Goal: Check status: Check status

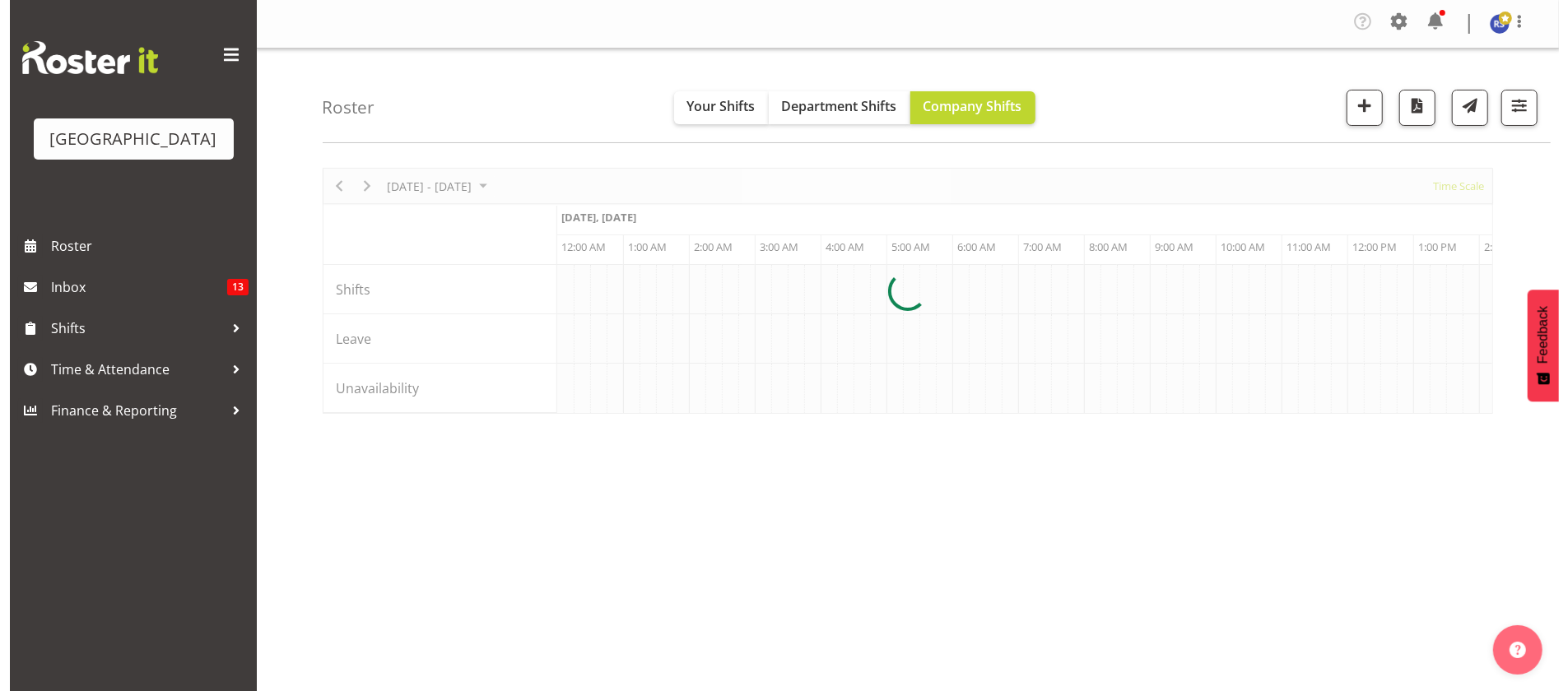
scroll to position [0, 5331]
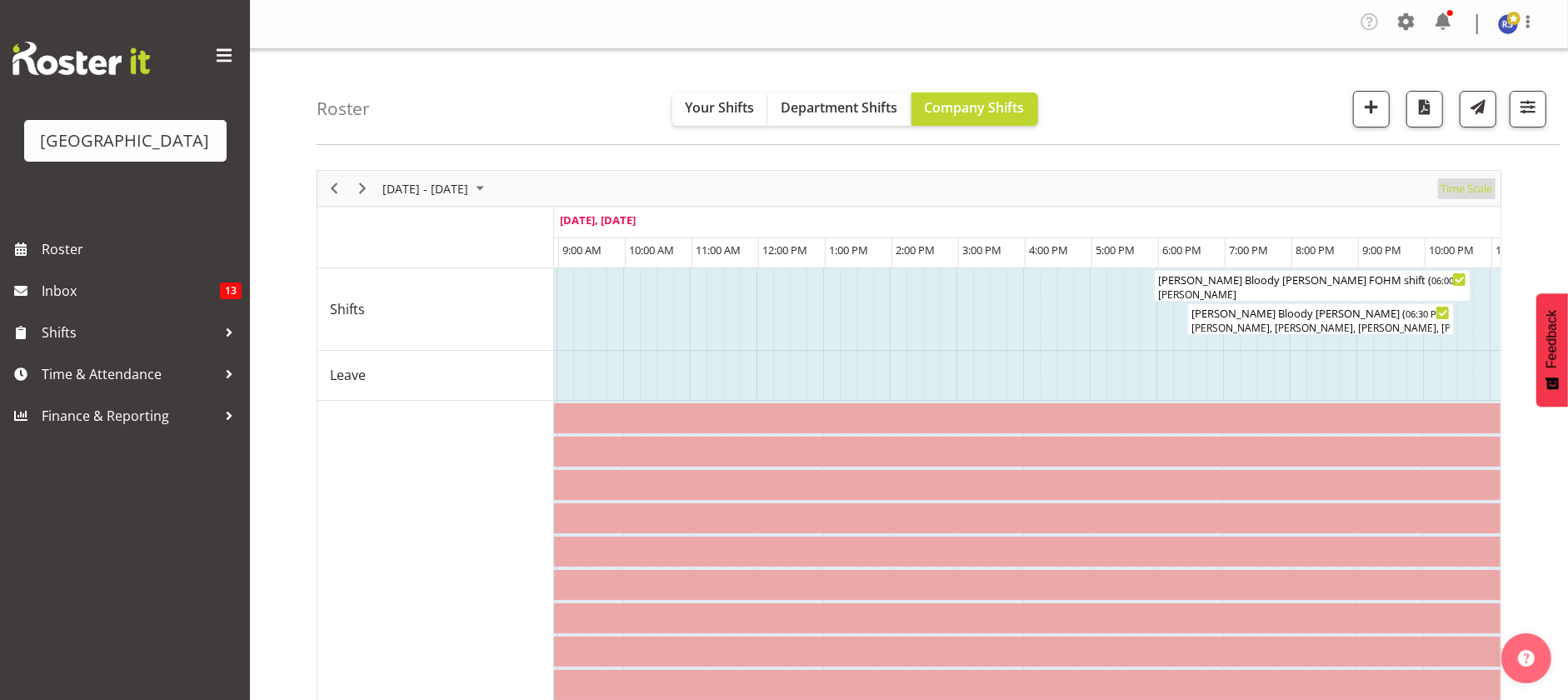
click at [1458, 185] on span "Time Scale" at bounding box center [1466, 188] width 55 height 21
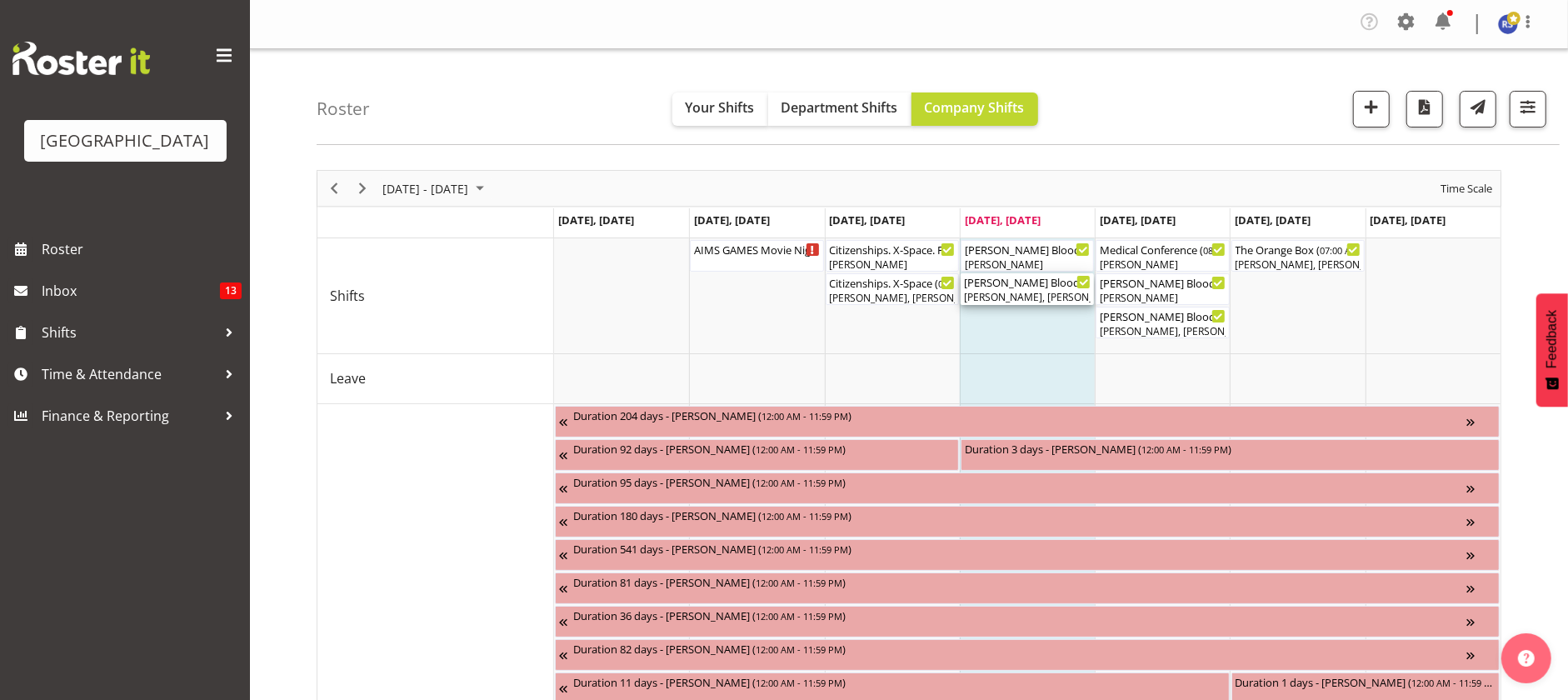
click at [1026, 298] on div "[PERSON_NAME], [PERSON_NAME], [PERSON_NAME], [PERSON_NAME], [PERSON_NAME], [PER…" at bounding box center [1026, 298] width 126 height 15
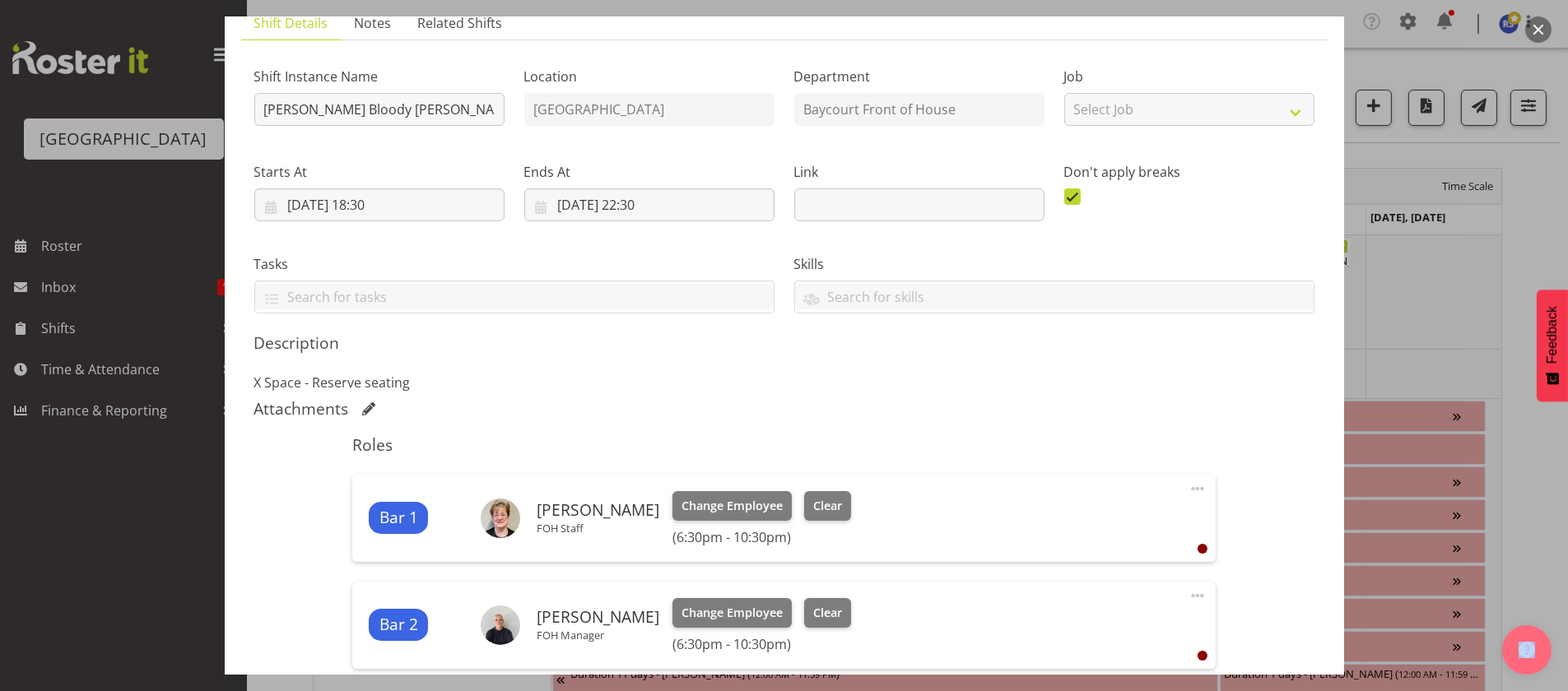
scroll to position [123, 0]
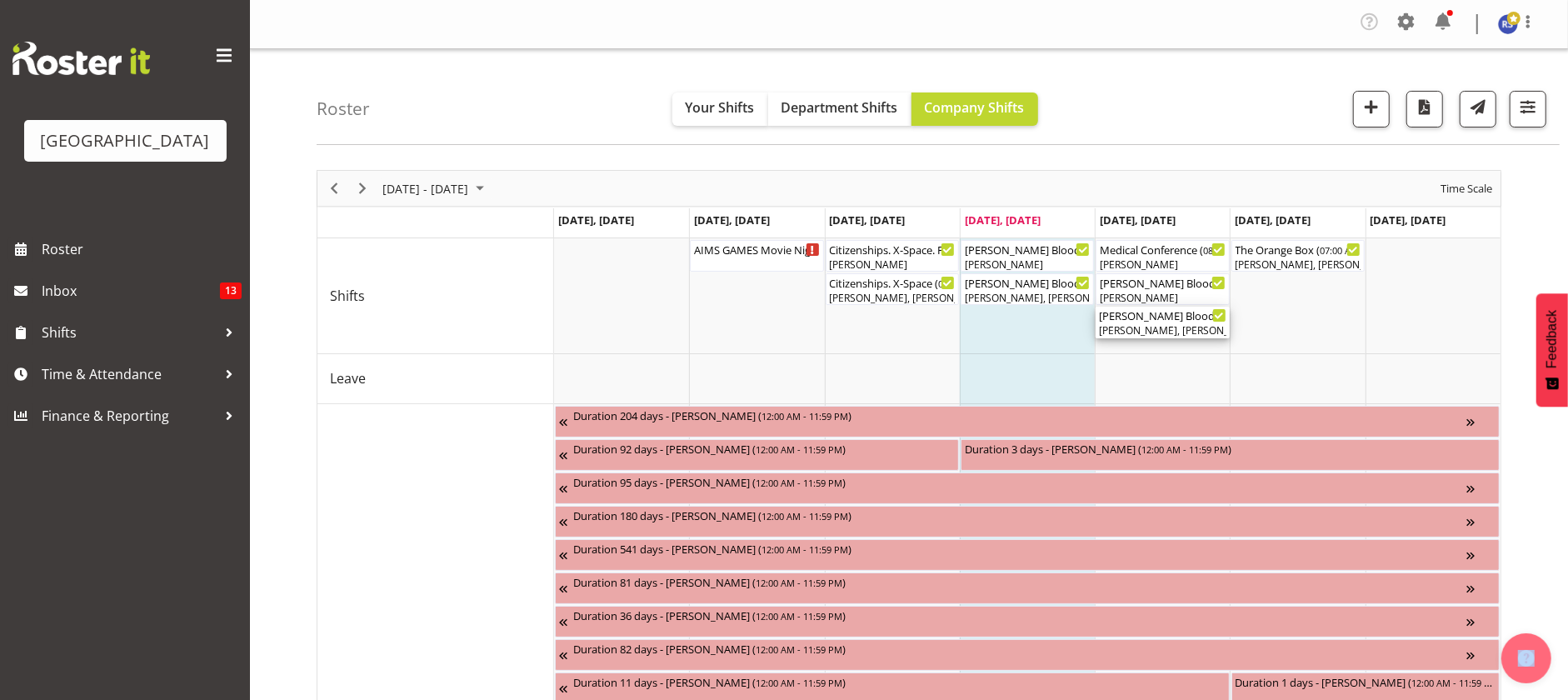
click at [1129, 316] on div "[PERSON_NAME] Bloody [PERSON_NAME] ( 06:30 PM - 10:30 PM )" at bounding box center [1162, 316] width 126 height 17
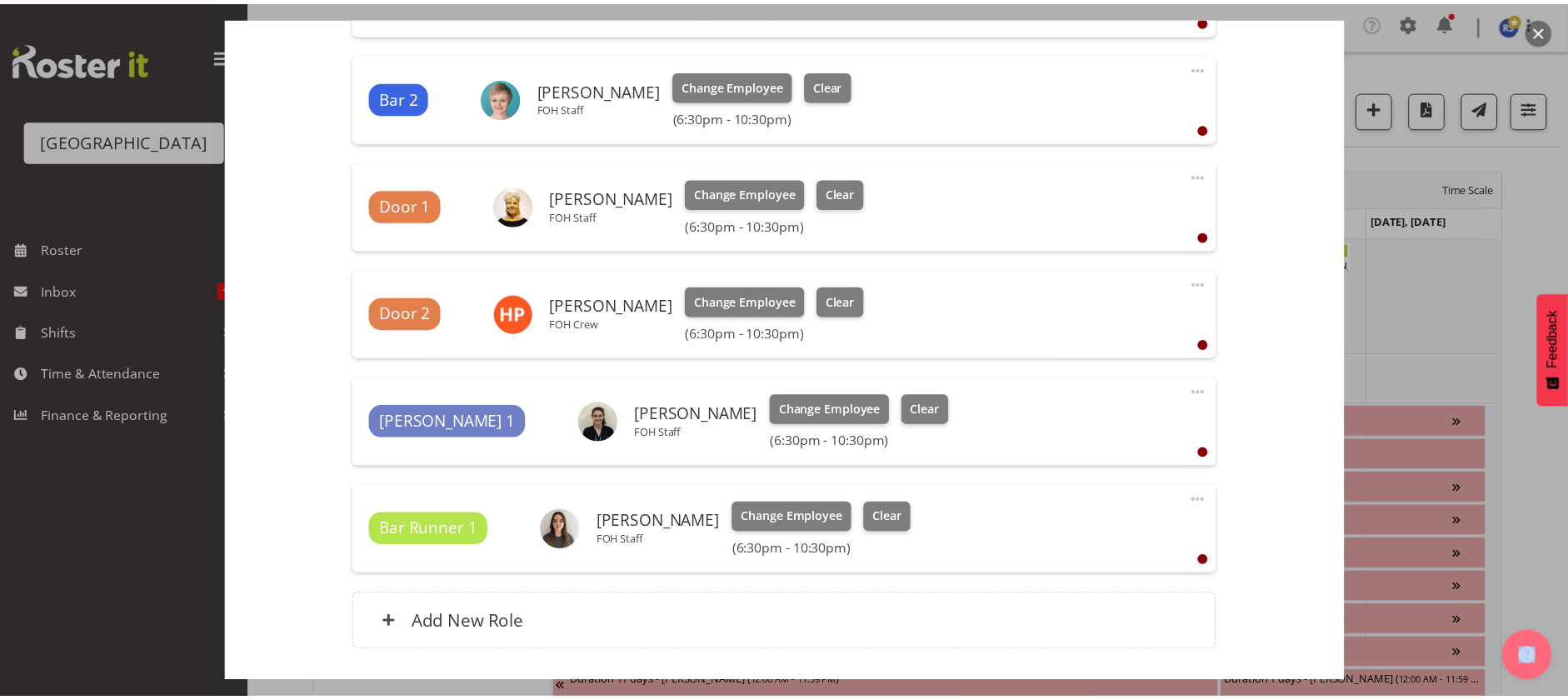
scroll to position [667, 0]
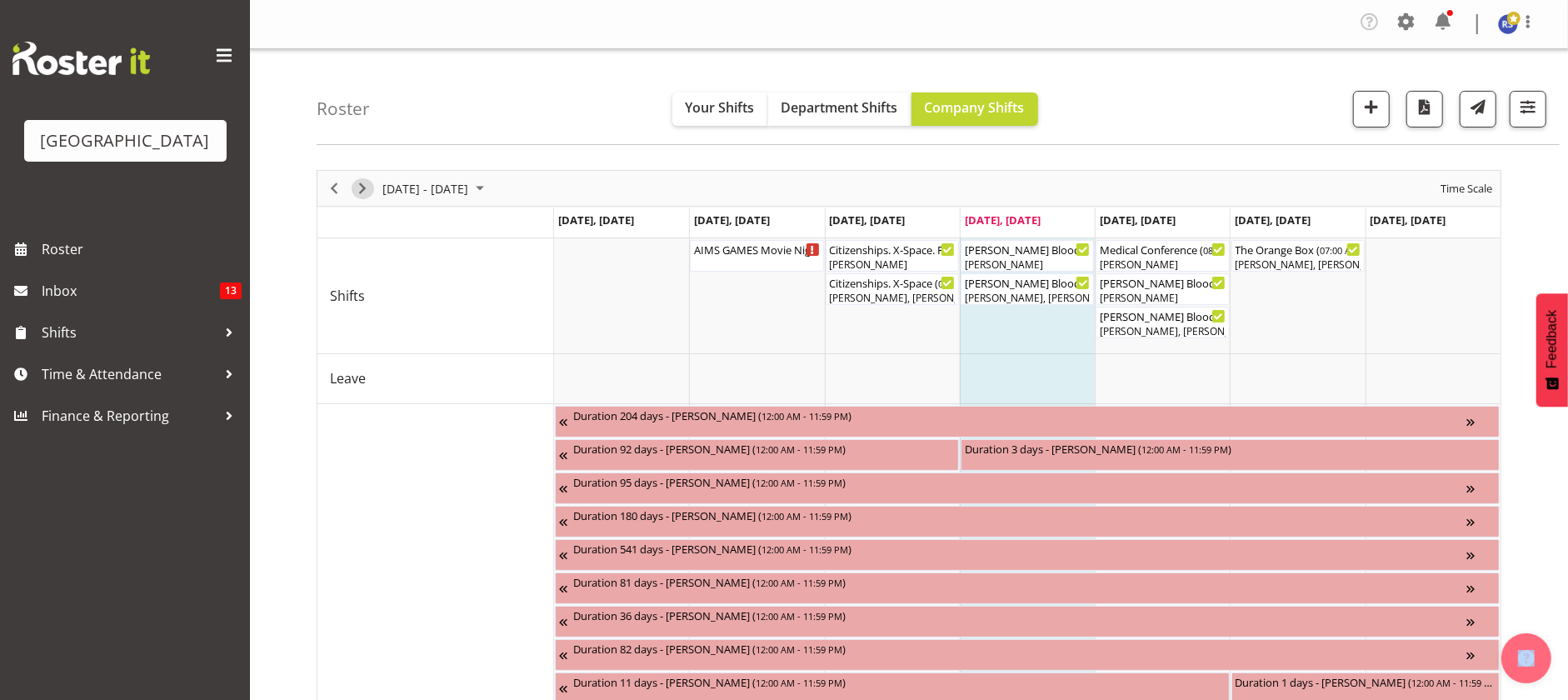
drag, startPoint x: 360, startPoint y: 193, endPoint x: 1044, endPoint y: 160, distance: 684.8
click at [361, 192] on span "Next" at bounding box center [362, 188] width 20 height 21
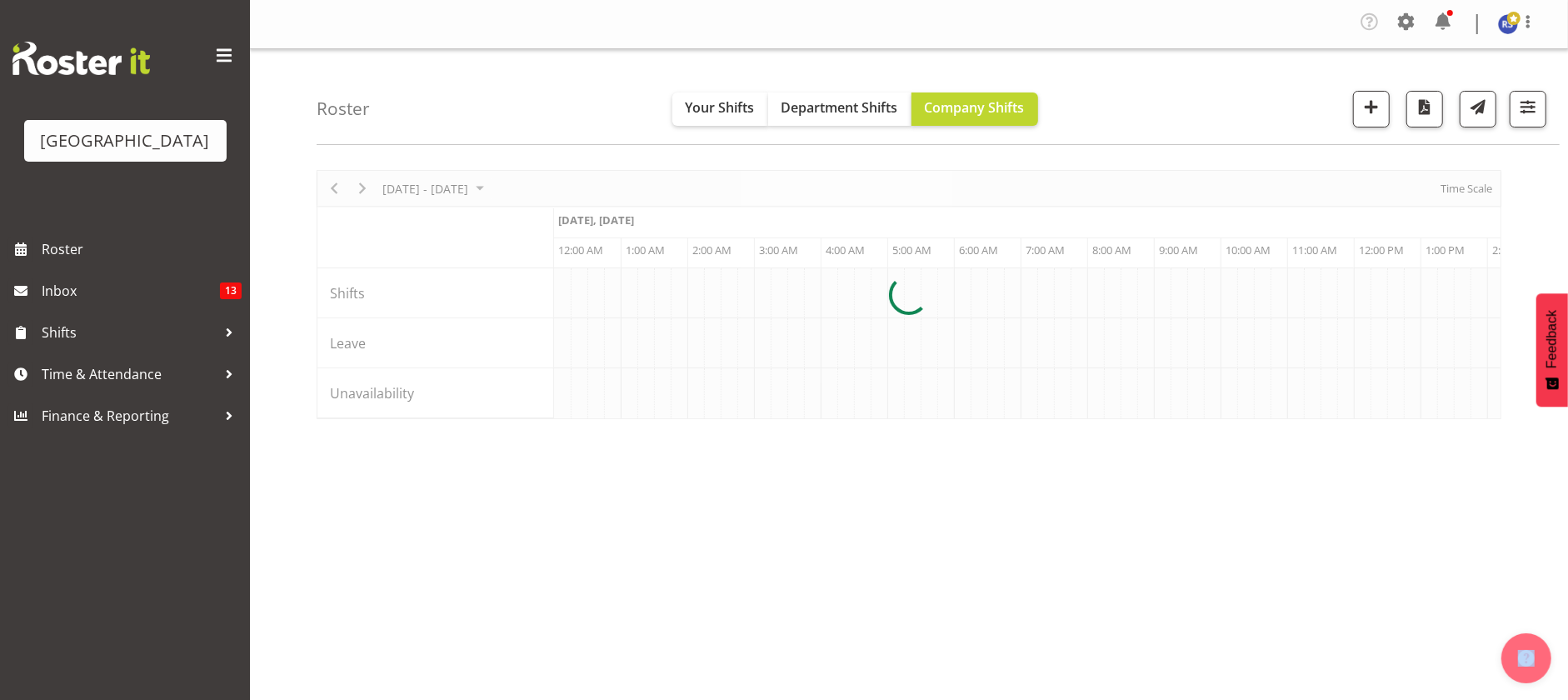
click at [1464, 185] on div at bounding box center [909, 294] width 1185 height 249
click at [1461, 187] on div at bounding box center [909, 294] width 1185 height 249
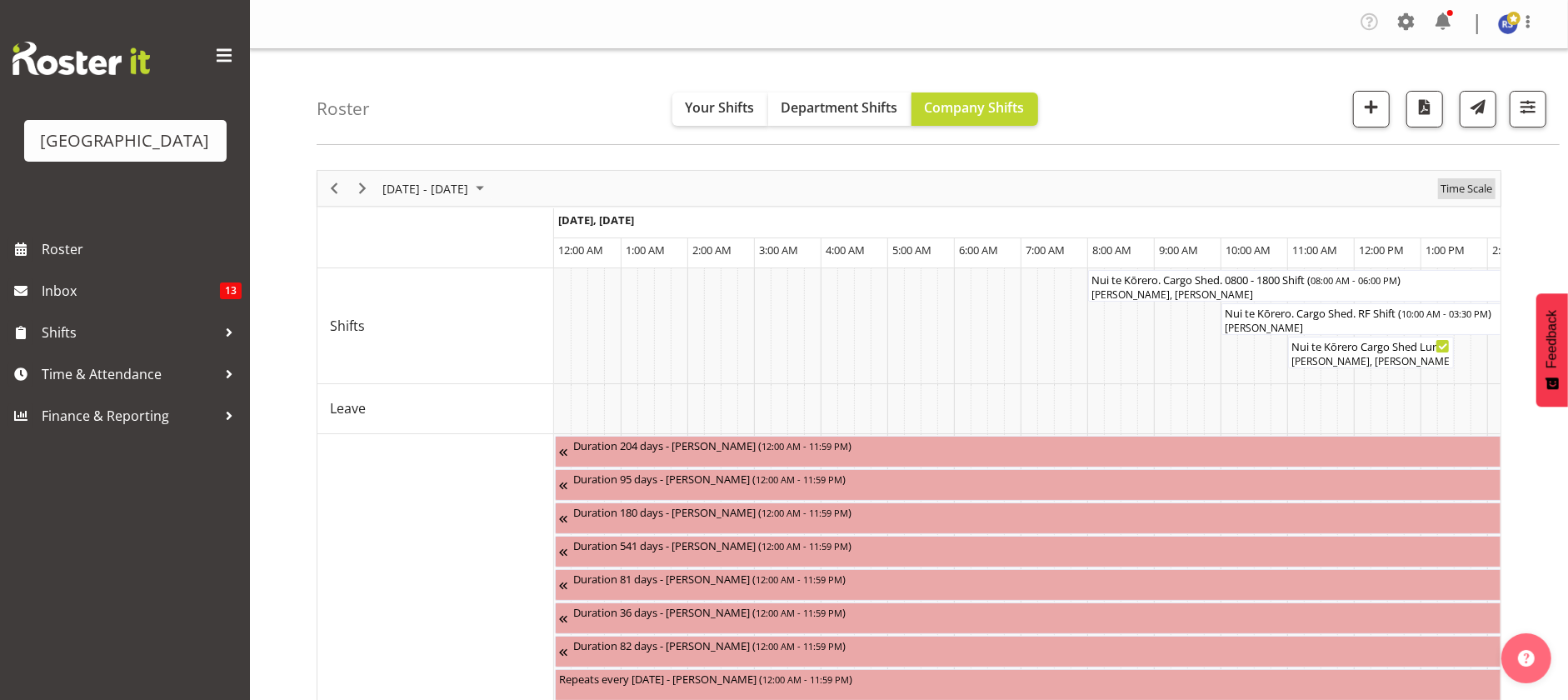
click at [1461, 187] on span "Time Scale" at bounding box center [1466, 188] width 55 height 21
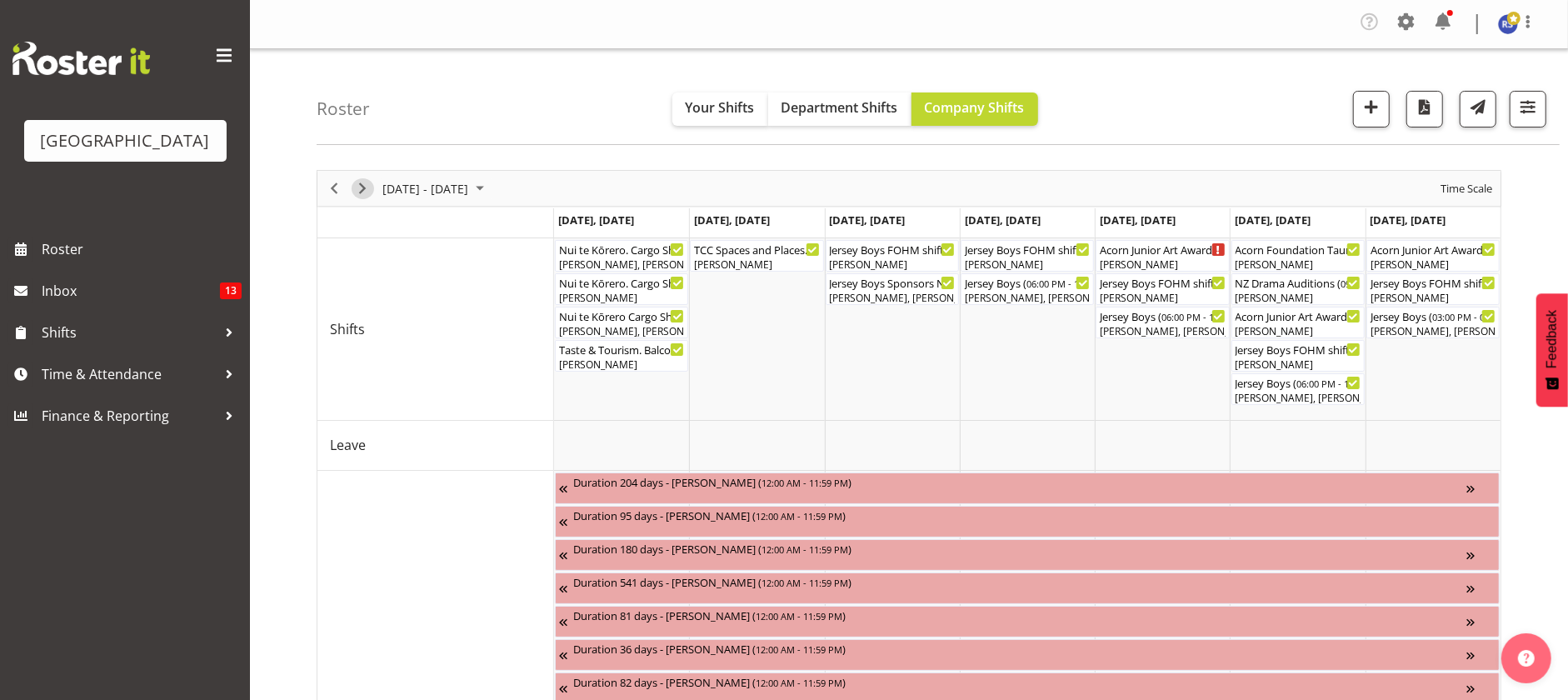
click at [361, 187] on span "Next" at bounding box center [362, 188] width 20 height 21
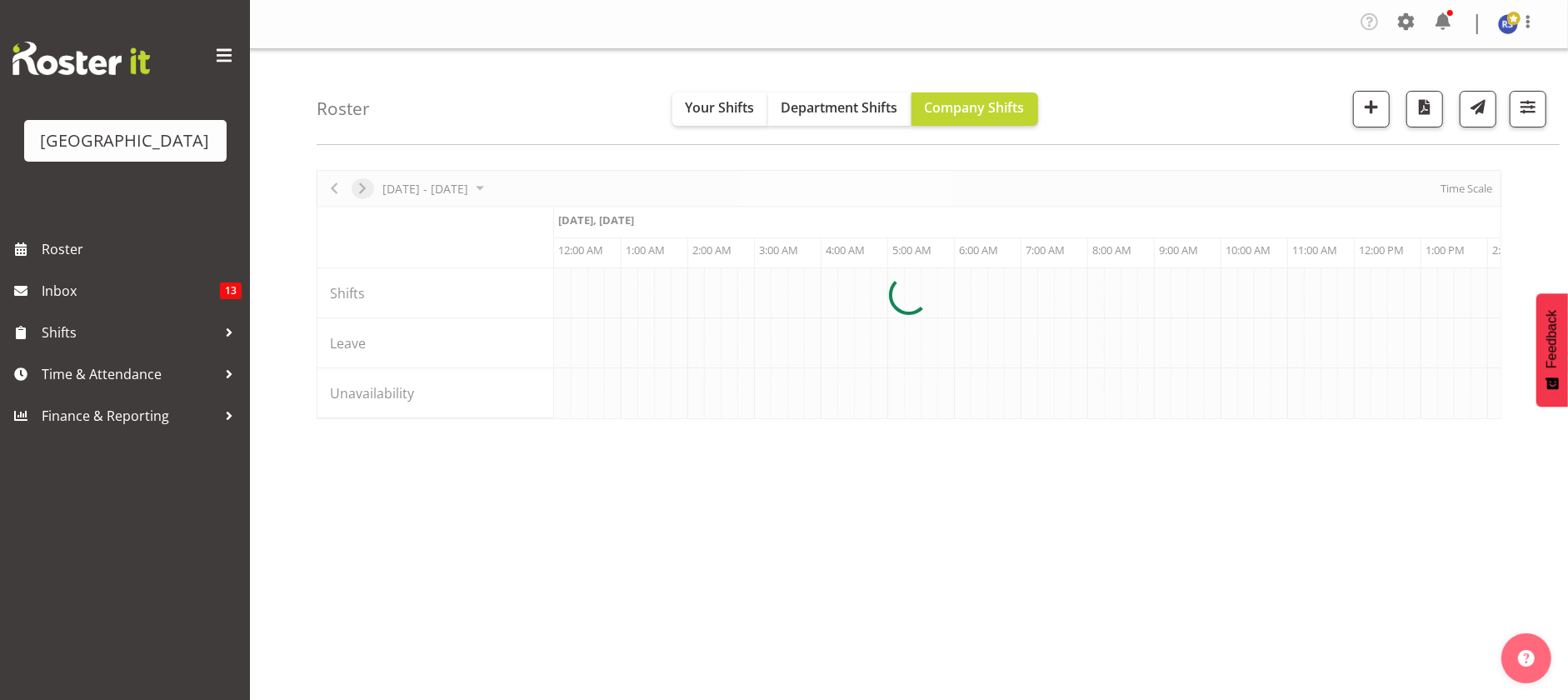
click at [1451, 187] on div at bounding box center [909, 294] width 1185 height 249
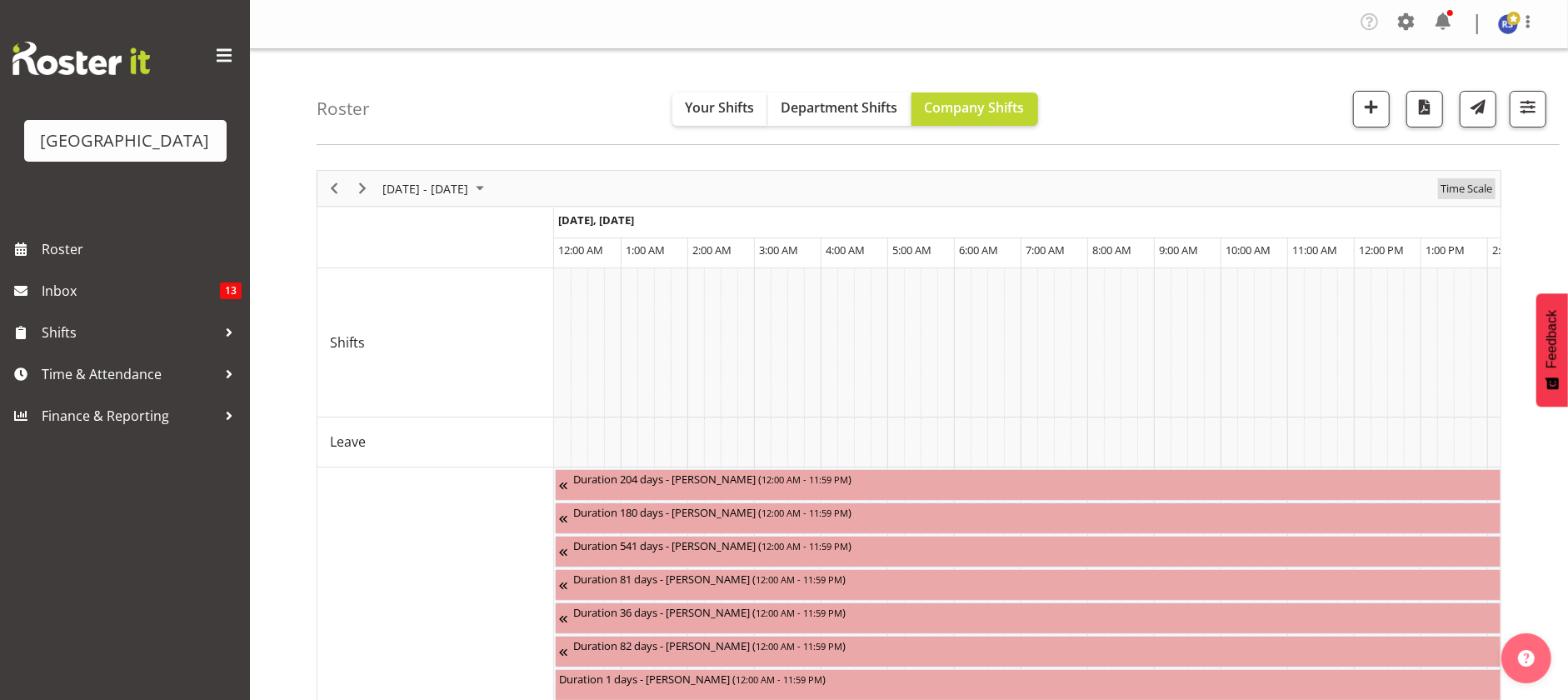
click at [1451, 187] on span "Time Scale" at bounding box center [1466, 188] width 55 height 21
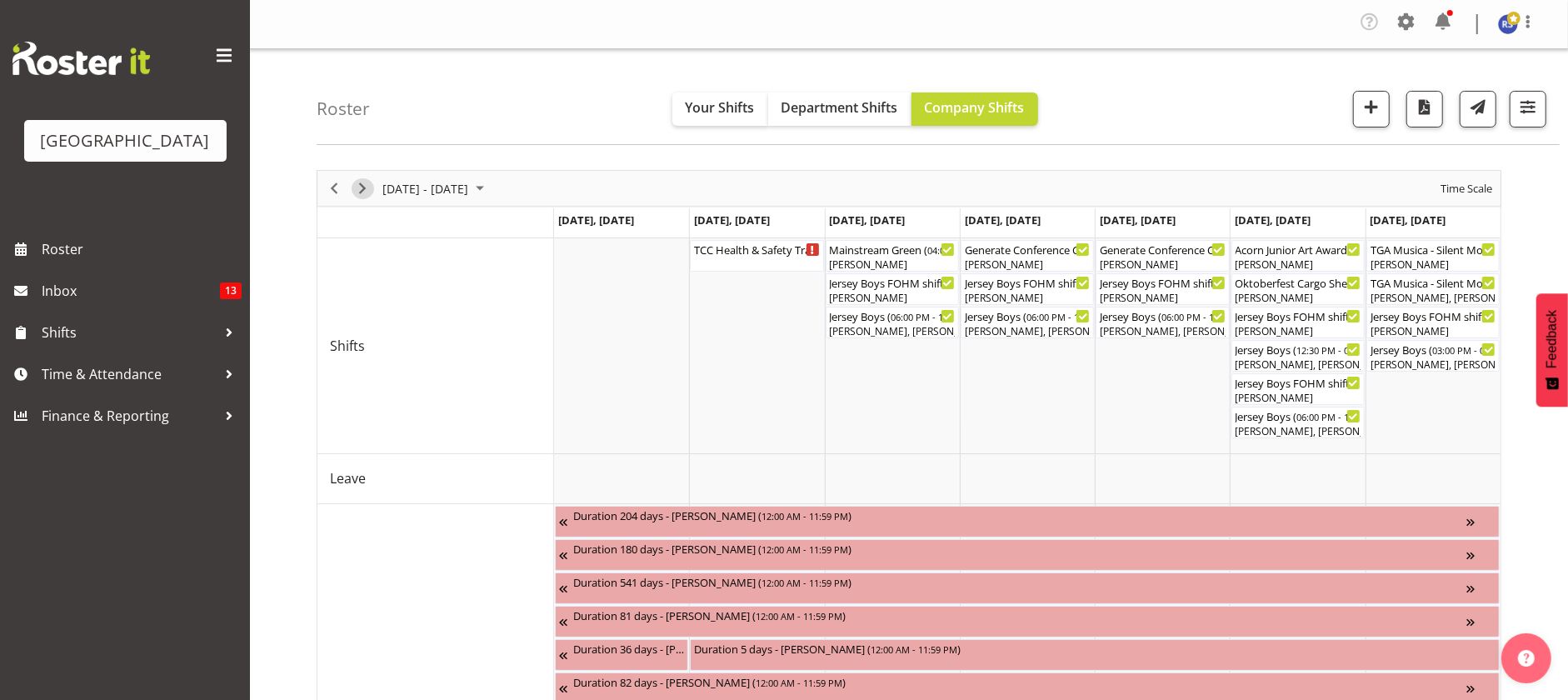
click at [369, 191] on span "Next" at bounding box center [362, 188] width 20 height 21
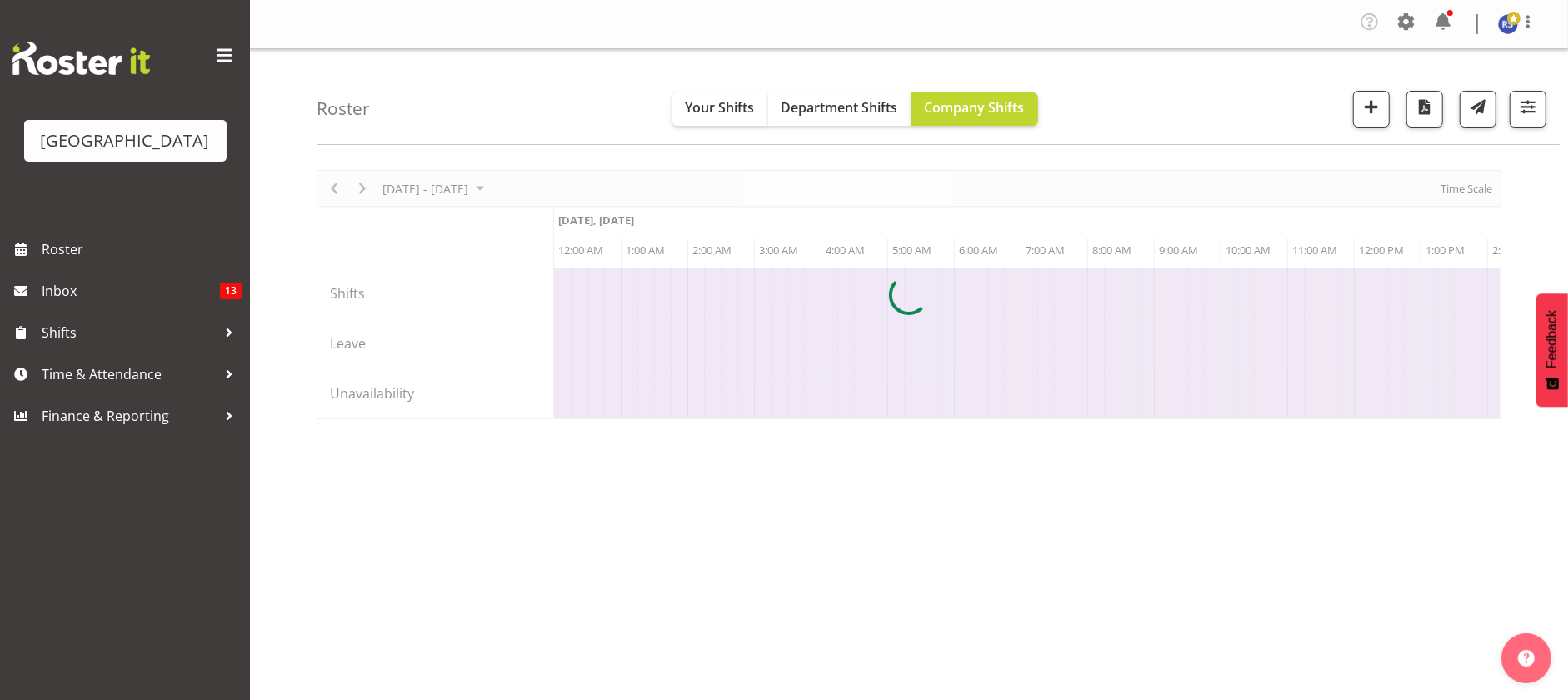
click at [1472, 184] on div at bounding box center [909, 294] width 1185 height 249
click at [1452, 187] on div at bounding box center [909, 294] width 1185 height 249
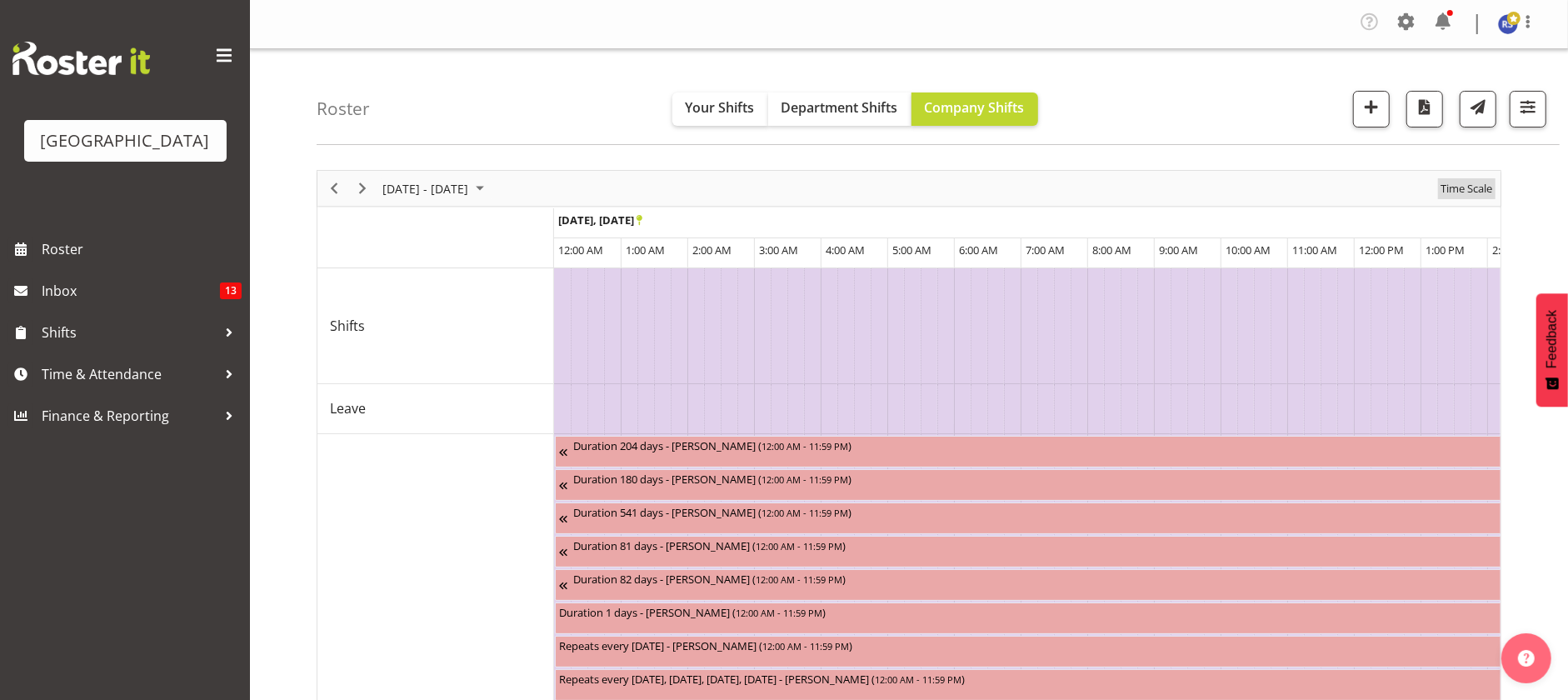
click at [1456, 188] on span "Time Scale" at bounding box center [1466, 188] width 55 height 21
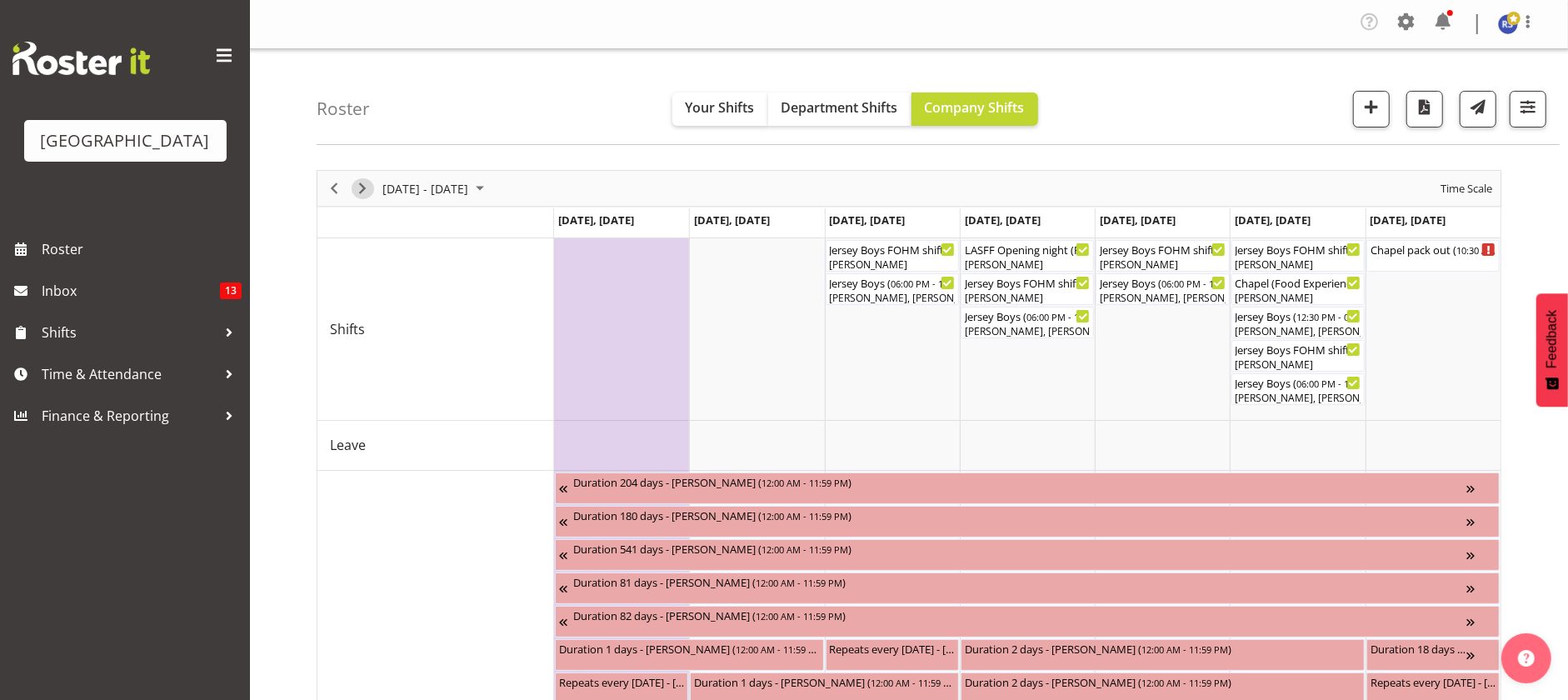
click at [364, 189] on span "Next" at bounding box center [362, 188] width 20 height 21
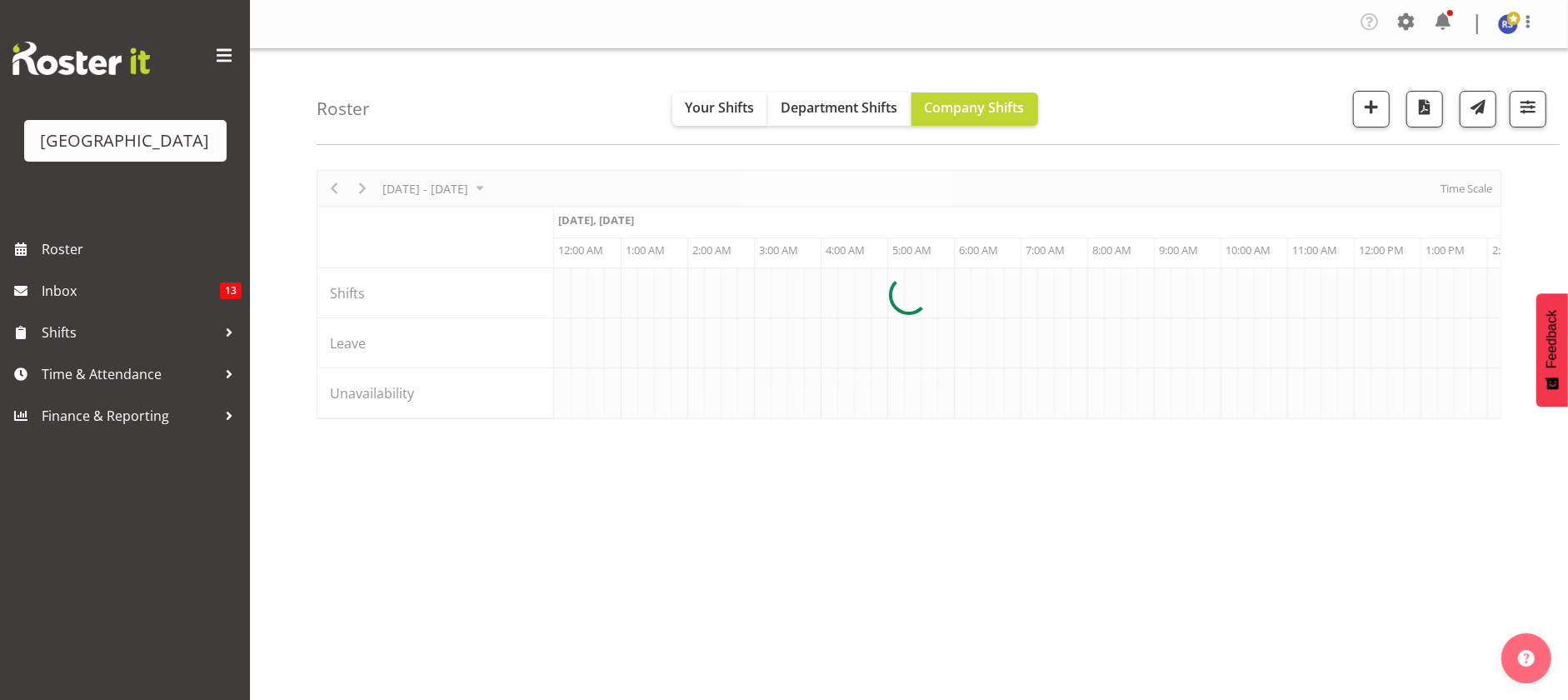
click at [1453, 186] on div at bounding box center [909, 294] width 1185 height 249
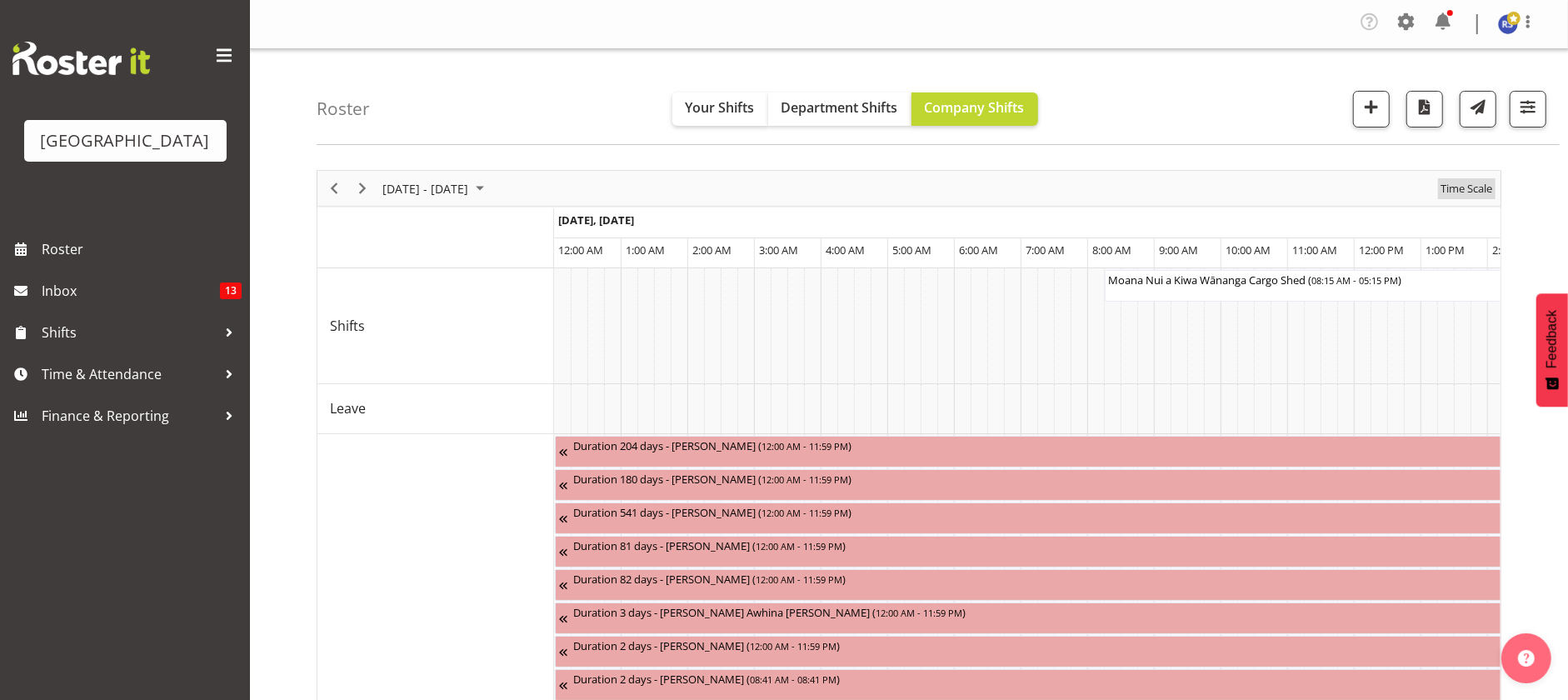
click at [1454, 187] on span "Time Scale" at bounding box center [1466, 188] width 55 height 21
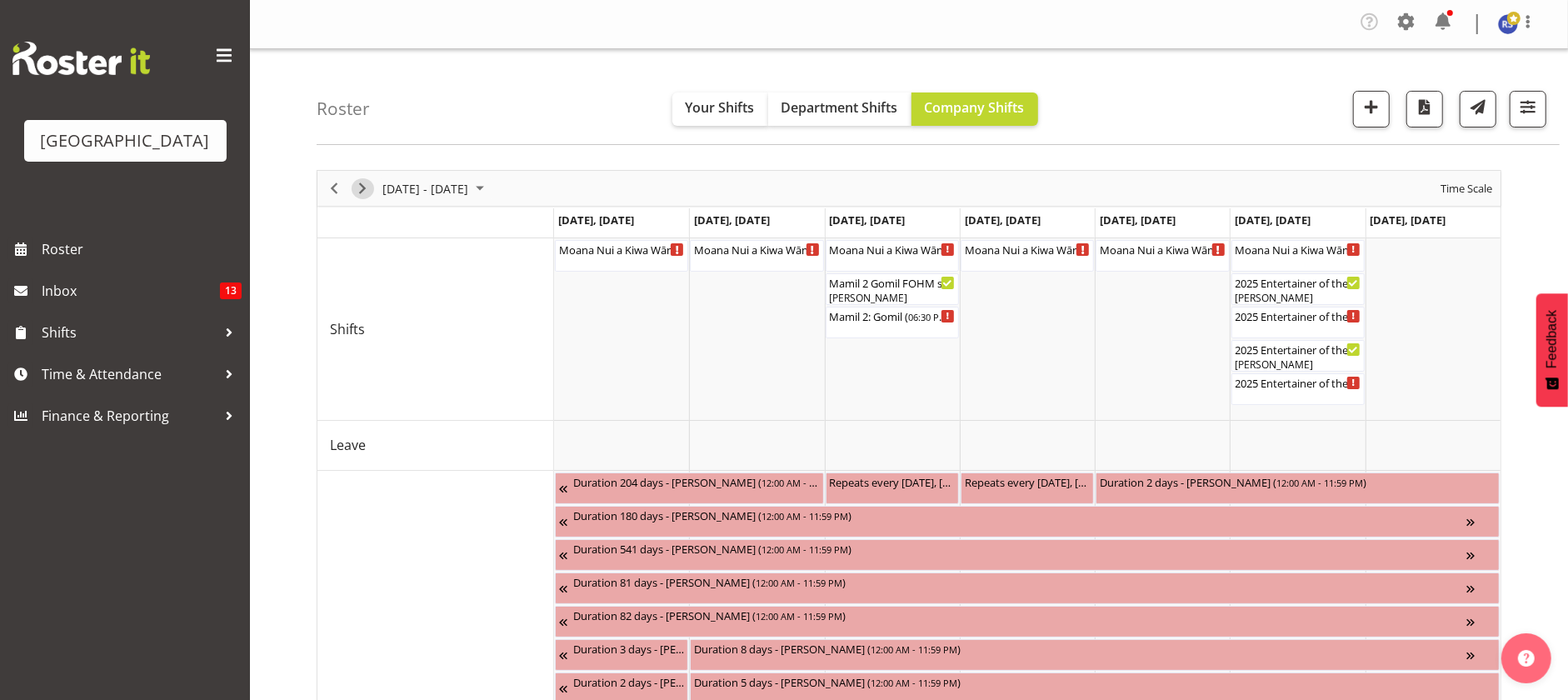
click at [366, 187] on span "Next" at bounding box center [362, 188] width 20 height 21
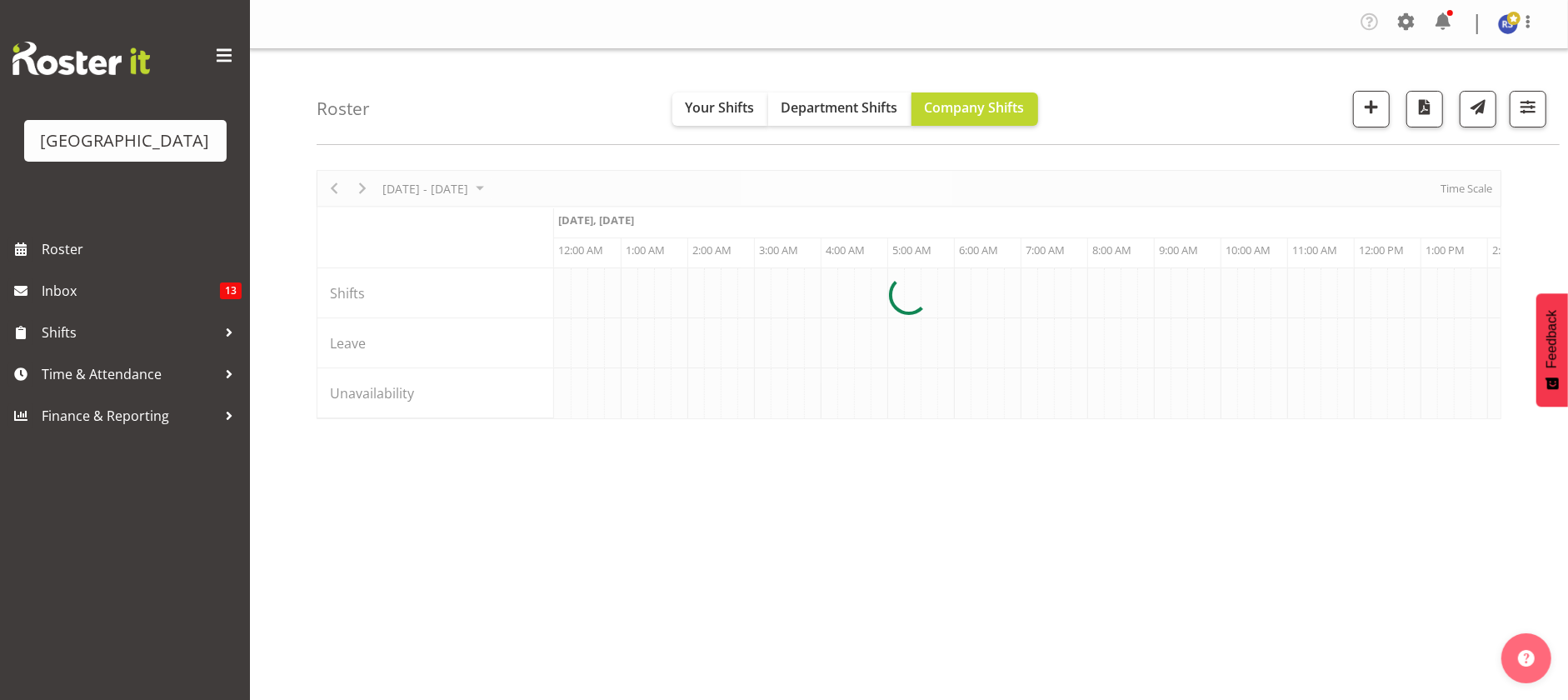
click at [1444, 186] on div at bounding box center [909, 294] width 1185 height 249
click at [1446, 186] on div at bounding box center [909, 294] width 1185 height 249
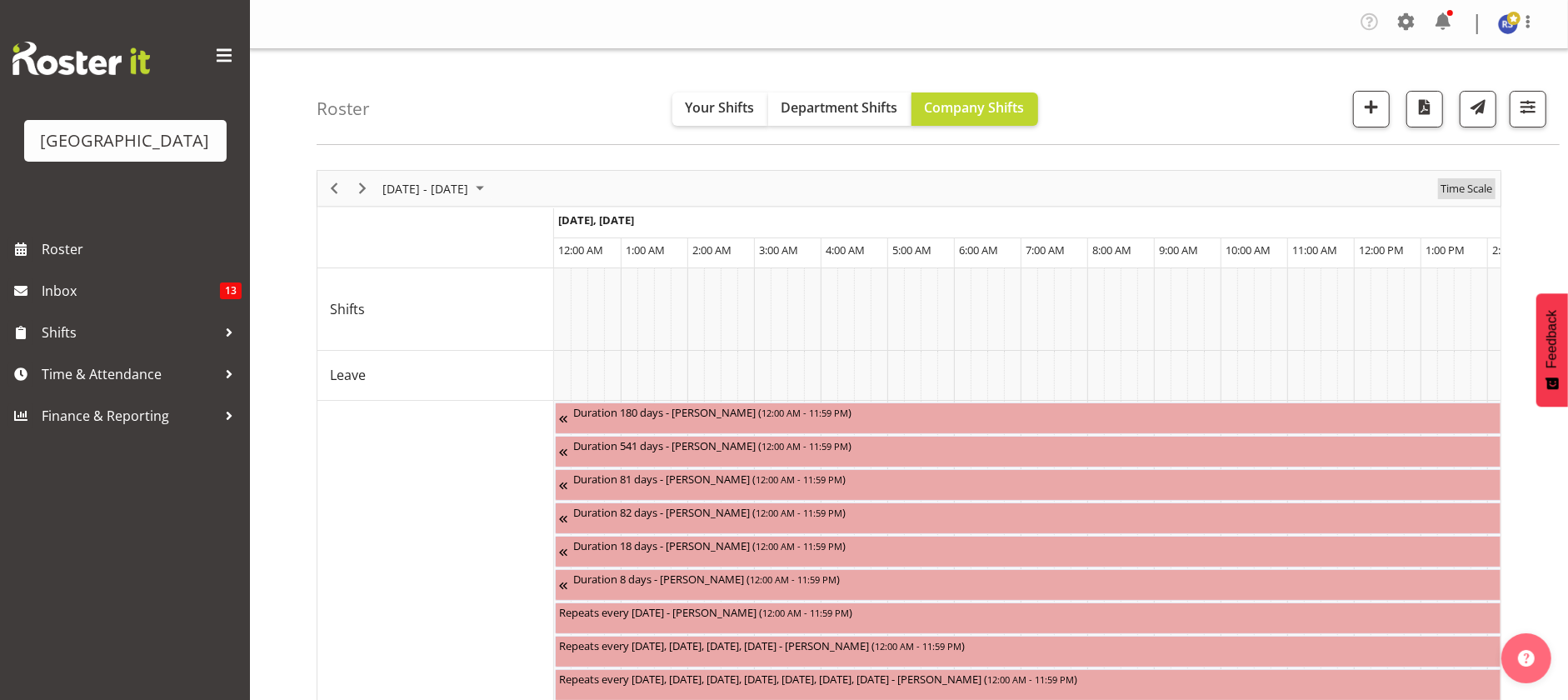
click at [1446, 187] on span "Time Scale" at bounding box center [1466, 188] width 55 height 21
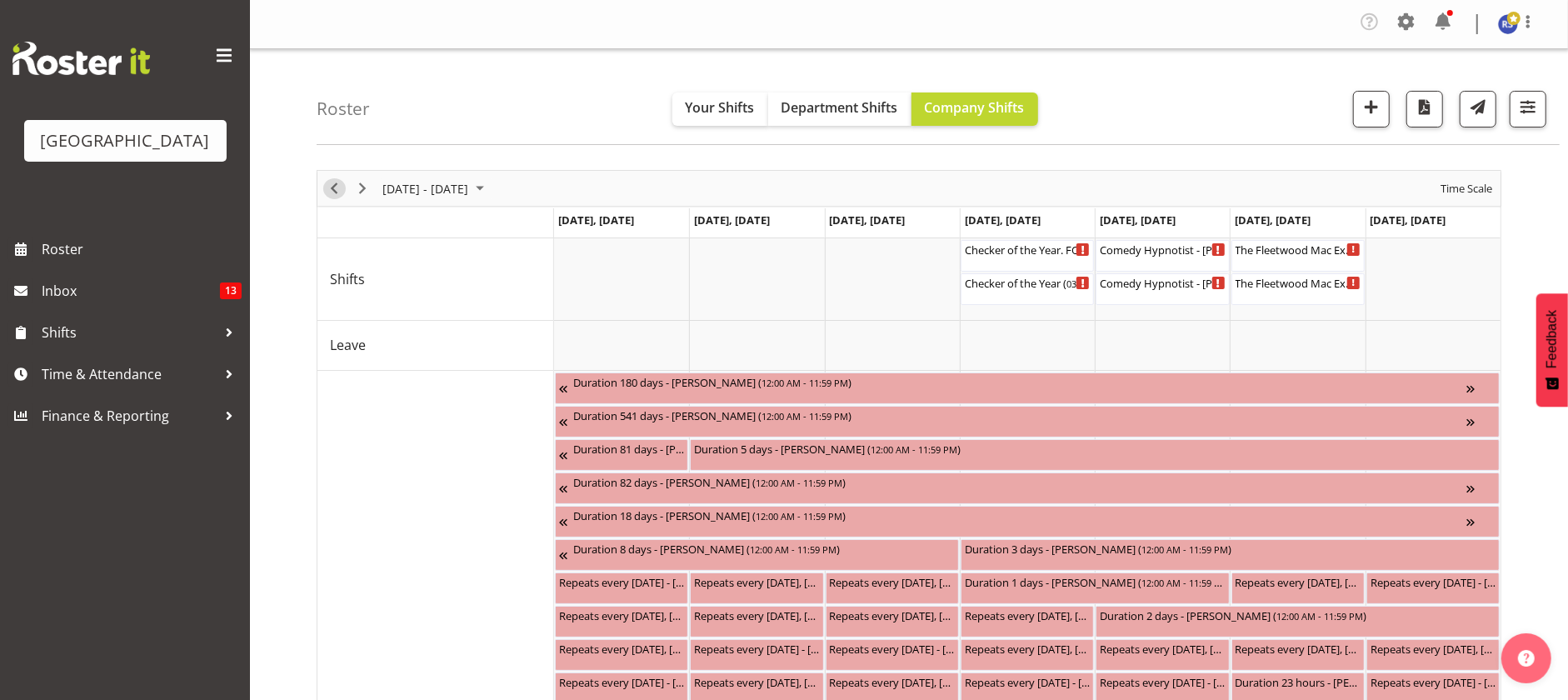
click at [324, 192] on span "Previous" at bounding box center [333, 188] width 20 height 21
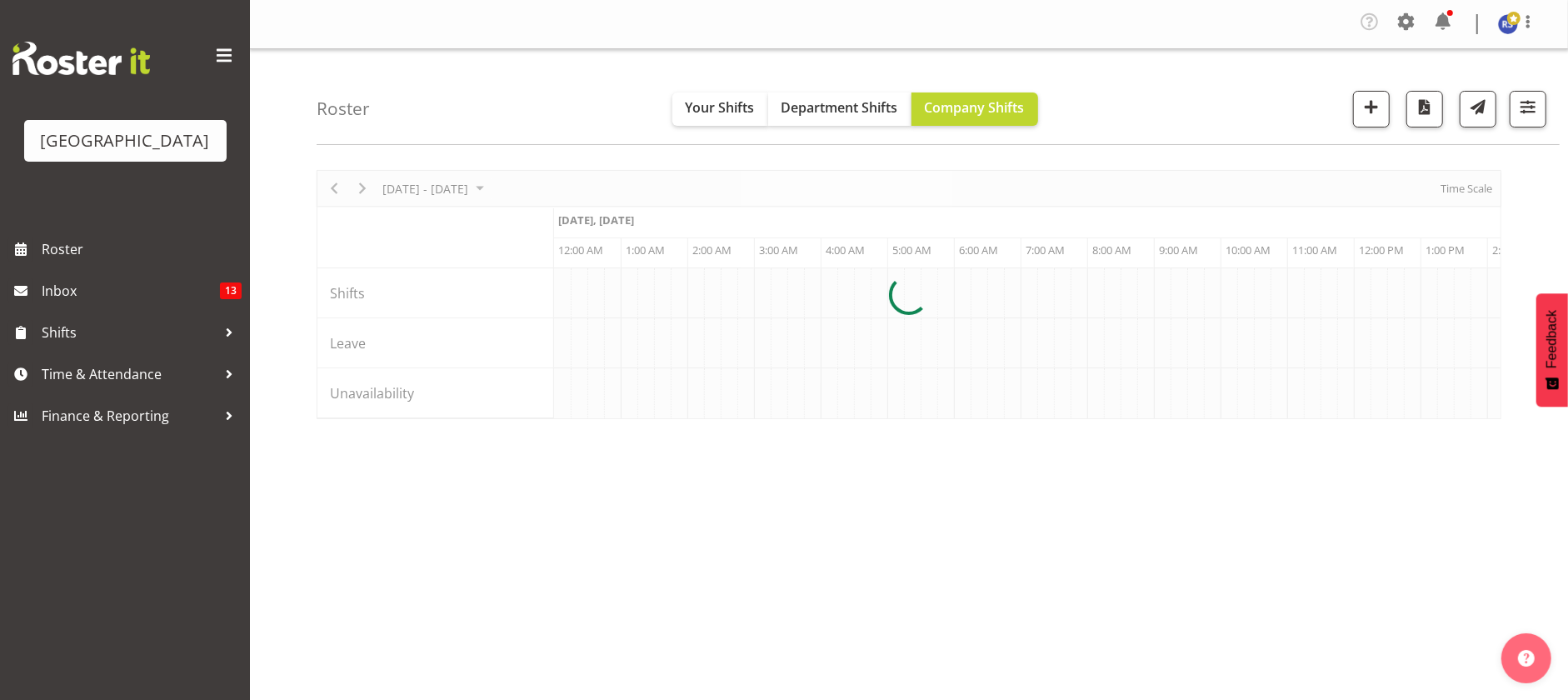
click at [331, 190] on div at bounding box center [909, 294] width 1185 height 249
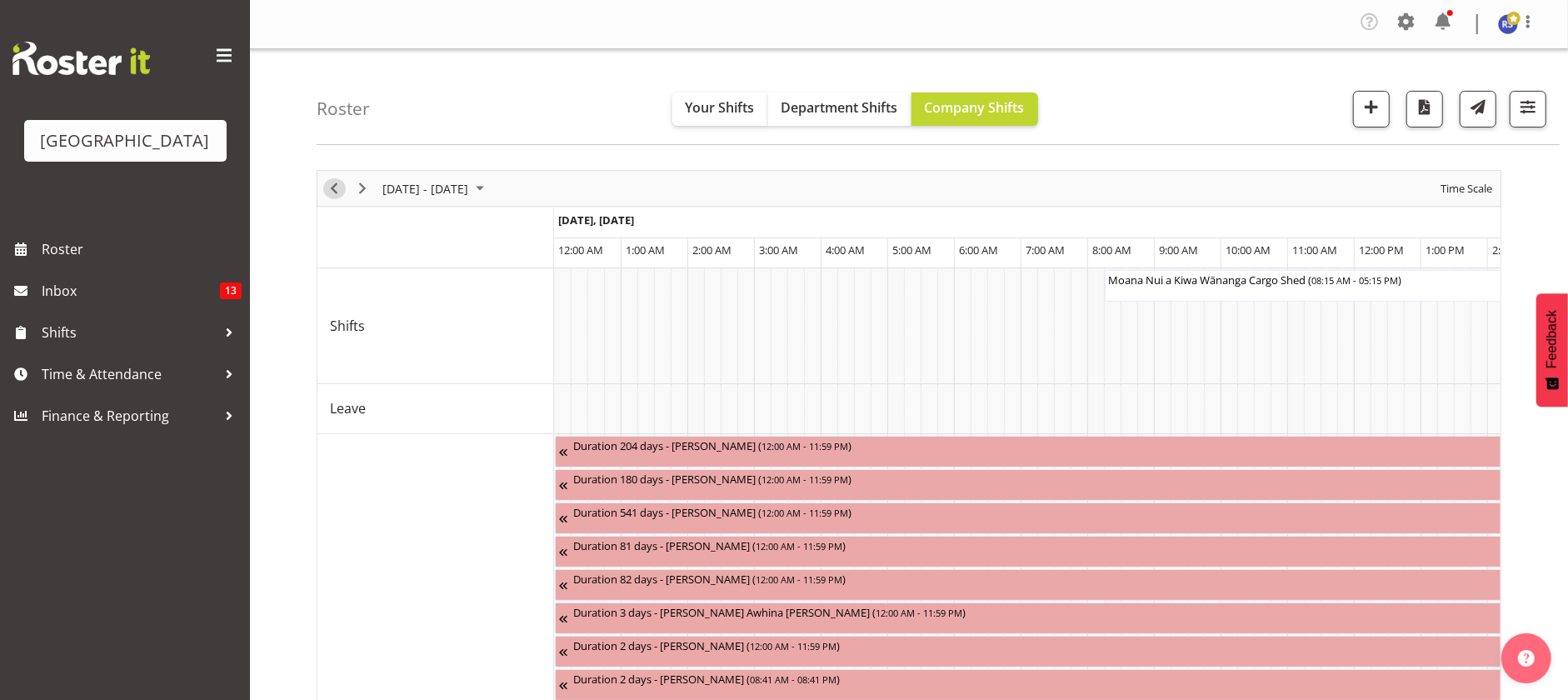
click at [331, 190] on span "Previous" at bounding box center [333, 188] width 20 height 21
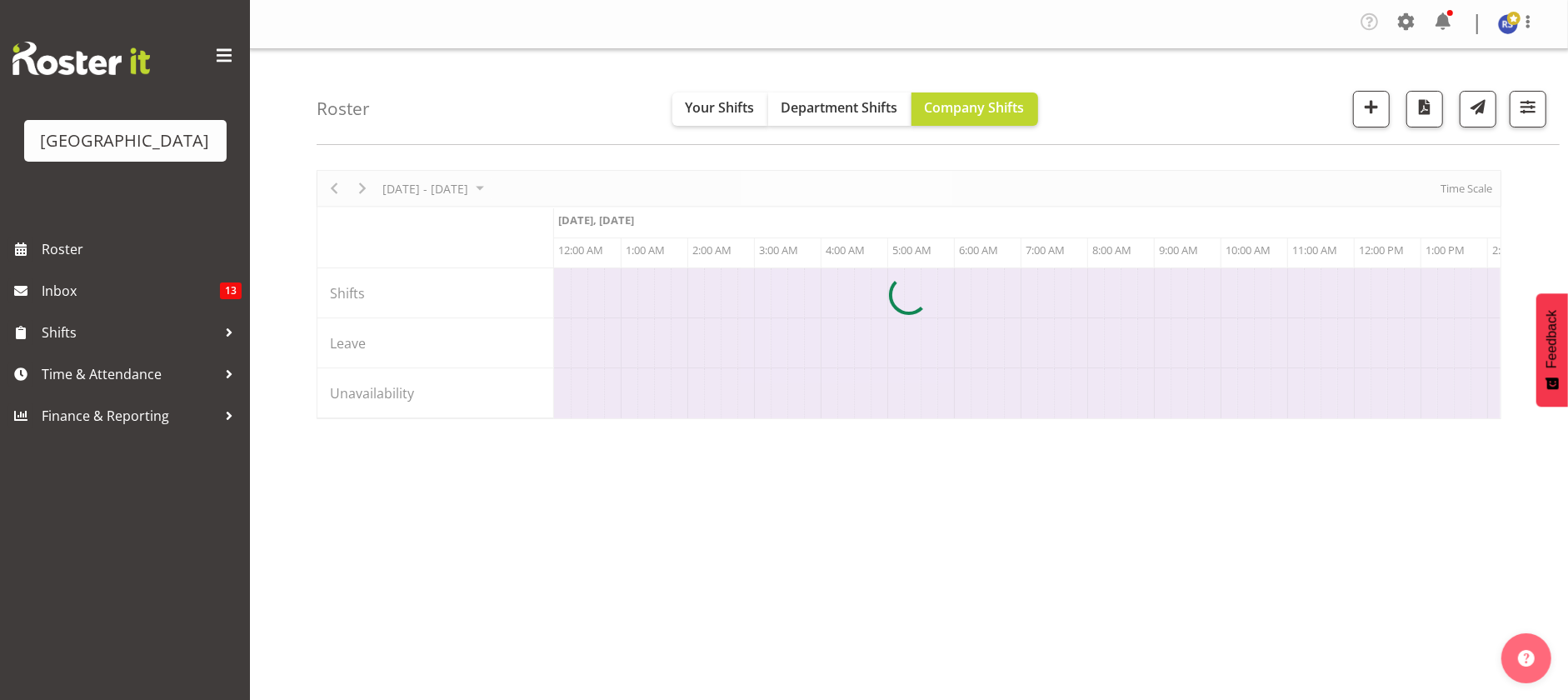
click at [1479, 187] on div at bounding box center [909, 294] width 1185 height 249
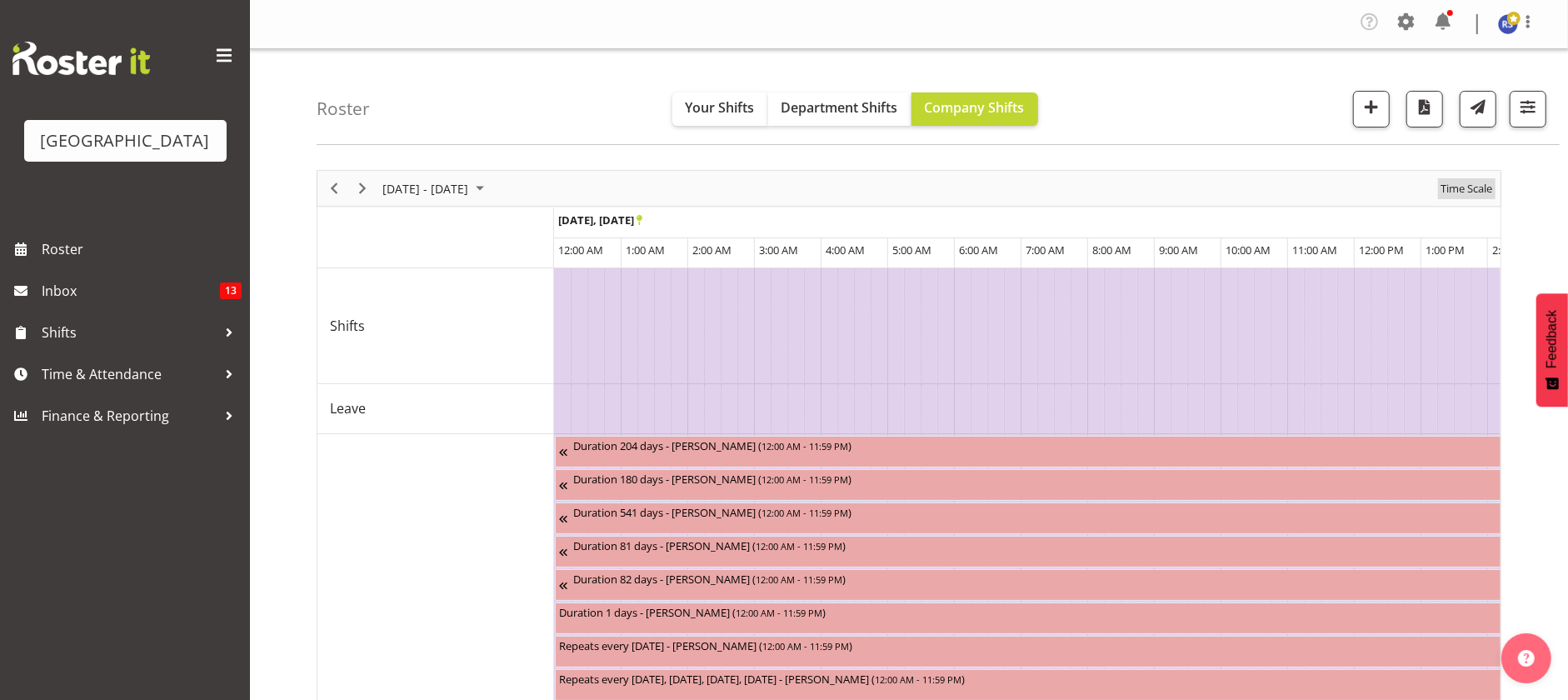
click at [1470, 185] on span "Time Scale" at bounding box center [1466, 188] width 55 height 21
